Goal: Navigation & Orientation: Find specific page/section

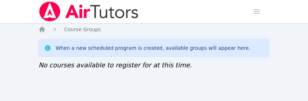
drag, startPoint x: 0, startPoint y: 0, endPoint x: 1, endPoint y: 85, distance: 85.2
click at [1, 85] on div "Home Sessions Study Groups Students Messages Open user menu [PERSON_NAME] Open …" at bounding box center [154, 50] width 308 height 101
